Goal: Task Accomplishment & Management: Manage account settings

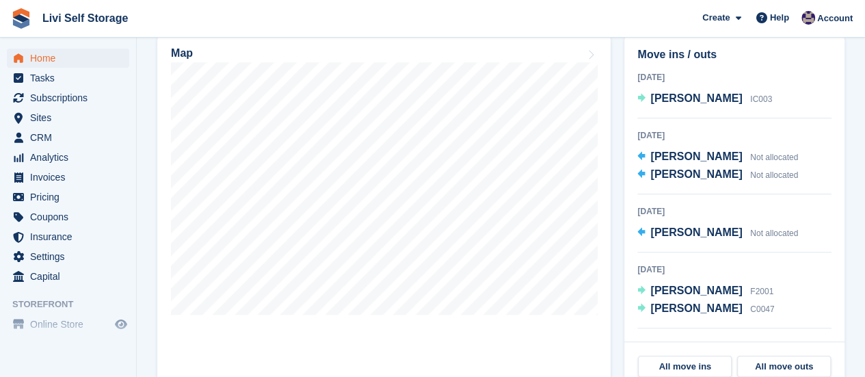
scroll to position [479, 0]
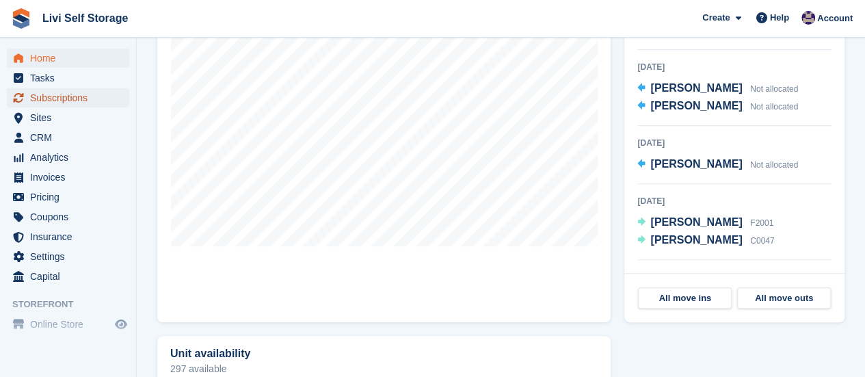
click at [63, 101] on span "Subscriptions" at bounding box center [71, 97] width 82 height 19
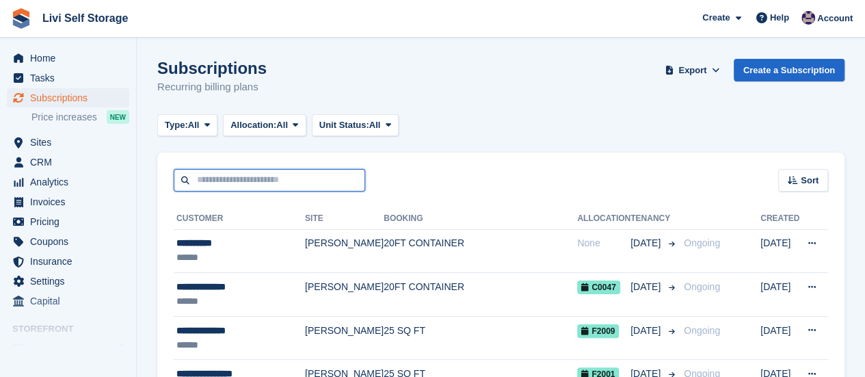
click at [246, 177] on input "text" at bounding box center [269, 180] width 191 height 23
type input "****"
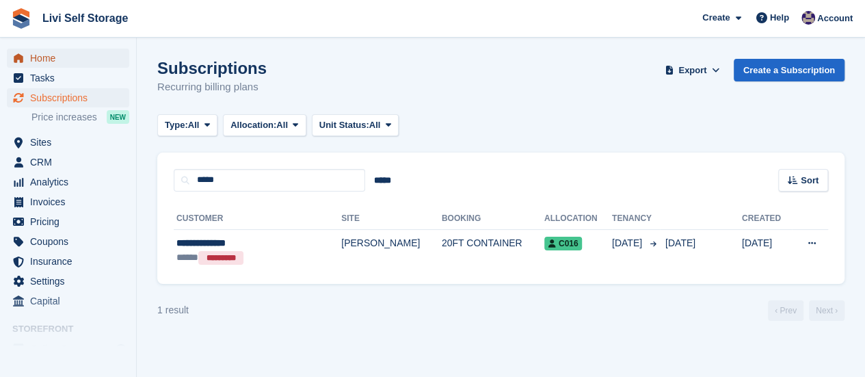
click at [27, 60] on link "Home" at bounding box center [68, 58] width 122 height 19
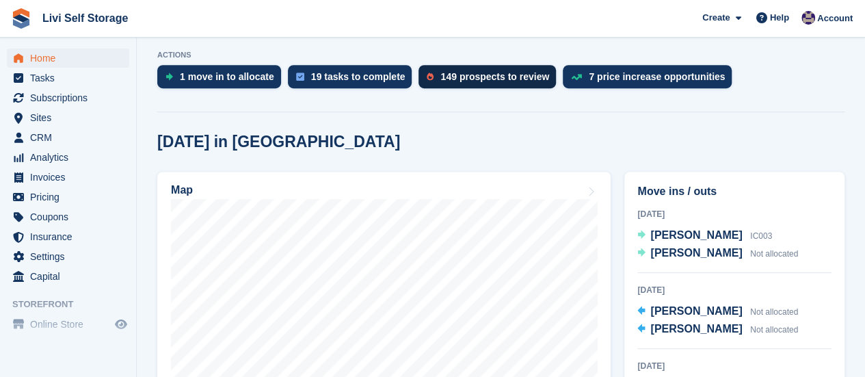
scroll to position [410, 0]
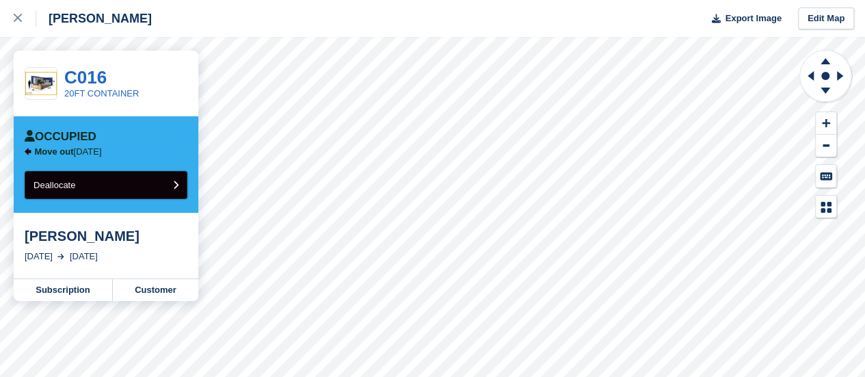
click at [96, 188] on button "Deallocate" at bounding box center [106, 185] width 163 height 28
